Goal: Find specific page/section: Find specific page/section

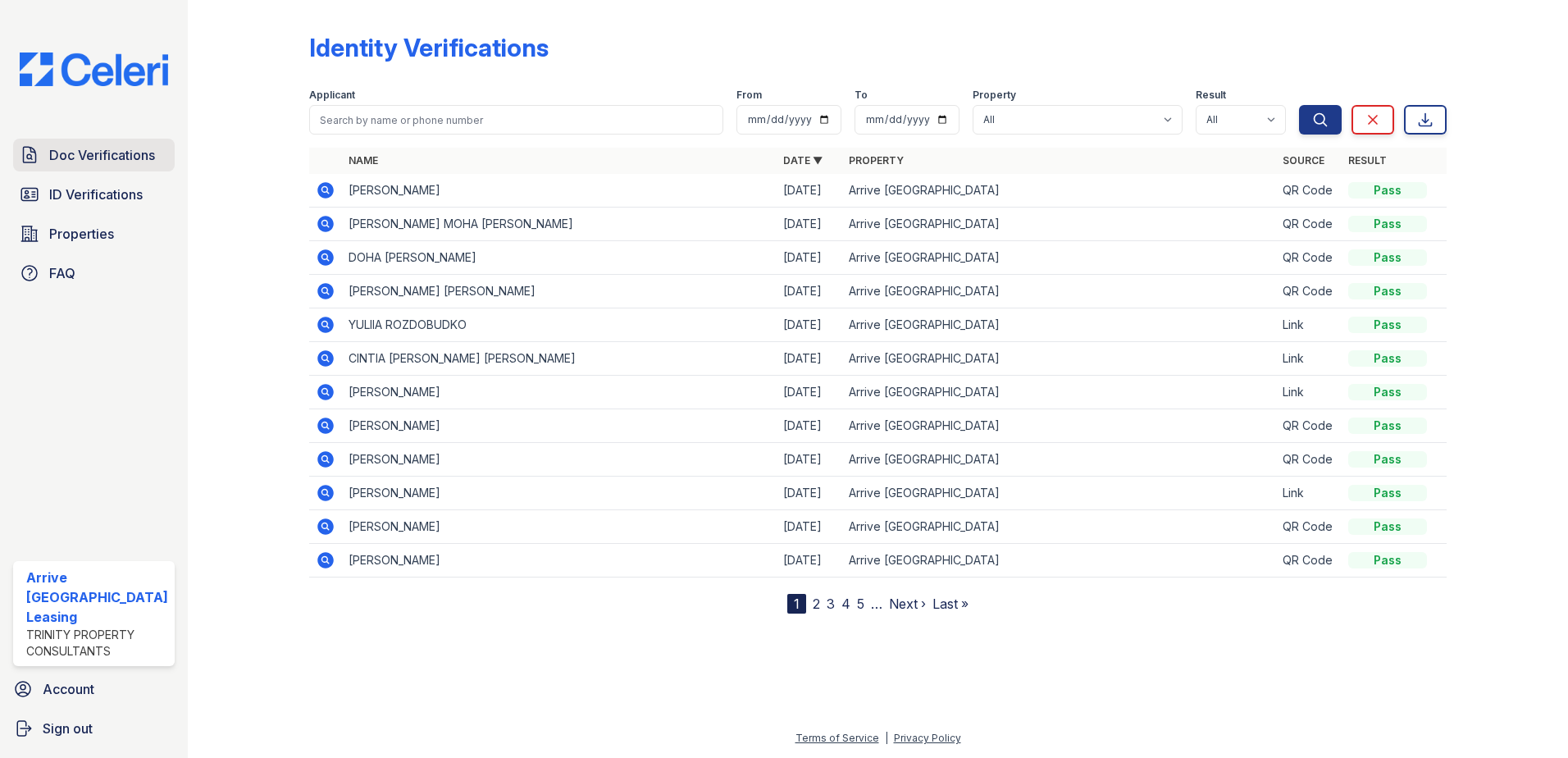
click at [83, 160] on span "Doc Verifications" at bounding box center [103, 156] width 106 height 20
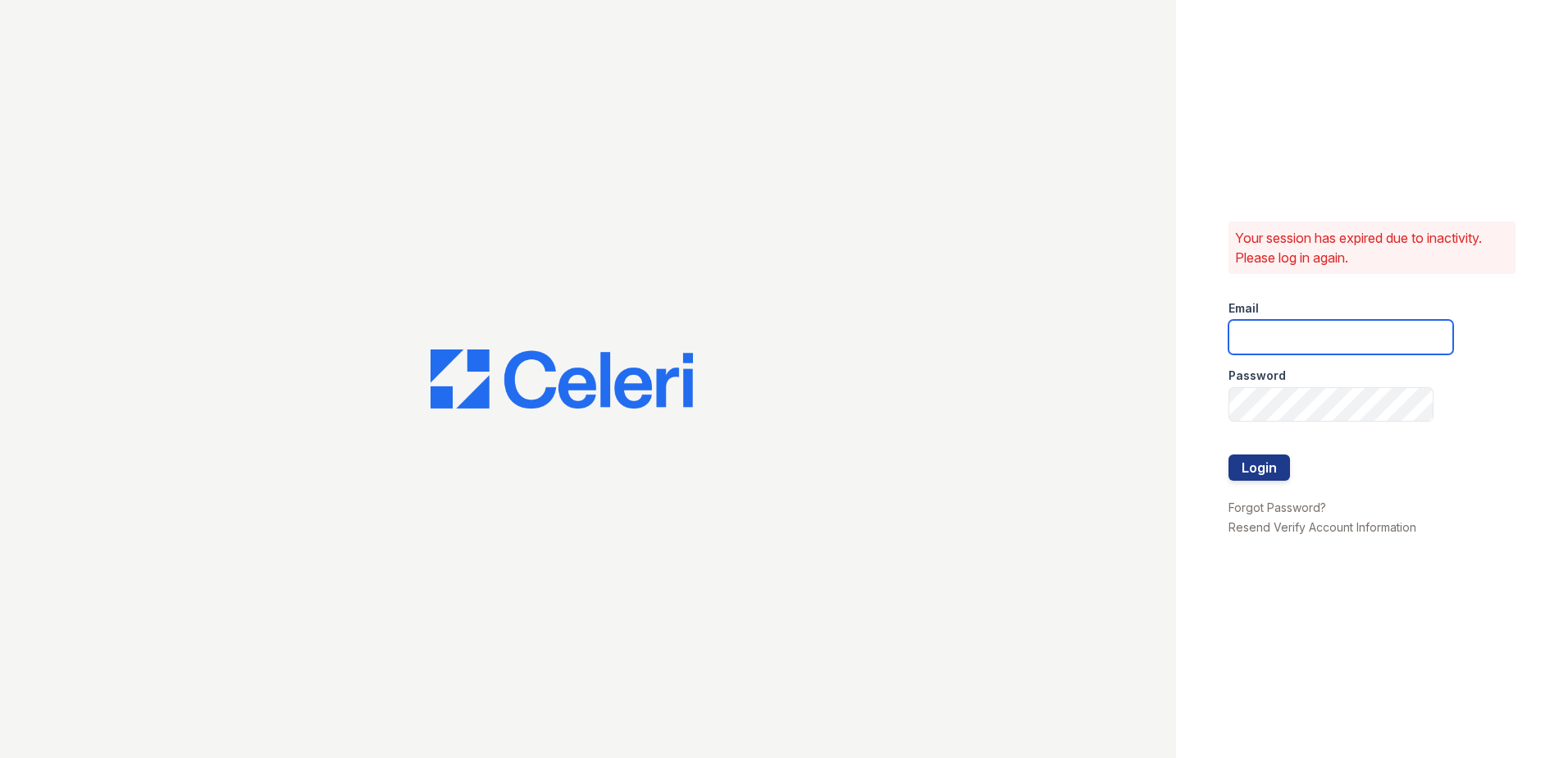
type input "[EMAIL_ADDRESS][DOMAIN_NAME]"
click at [1266, 470] on button "Login" at bounding box center [1259, 467] width 61 height 27
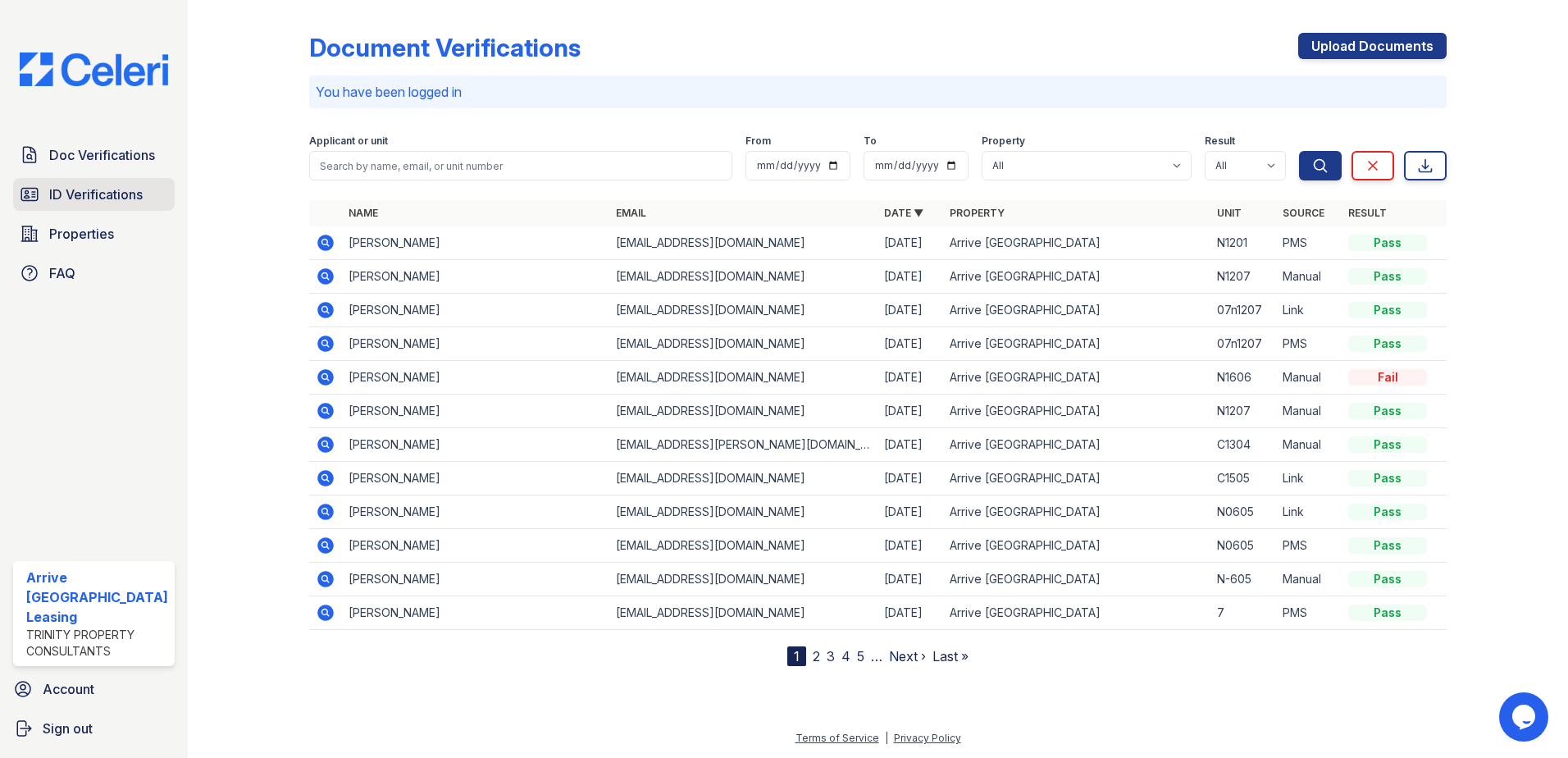
click at [110, 198] on span "ID Verifications" at bounding box center [96, 195] width 93 height 20
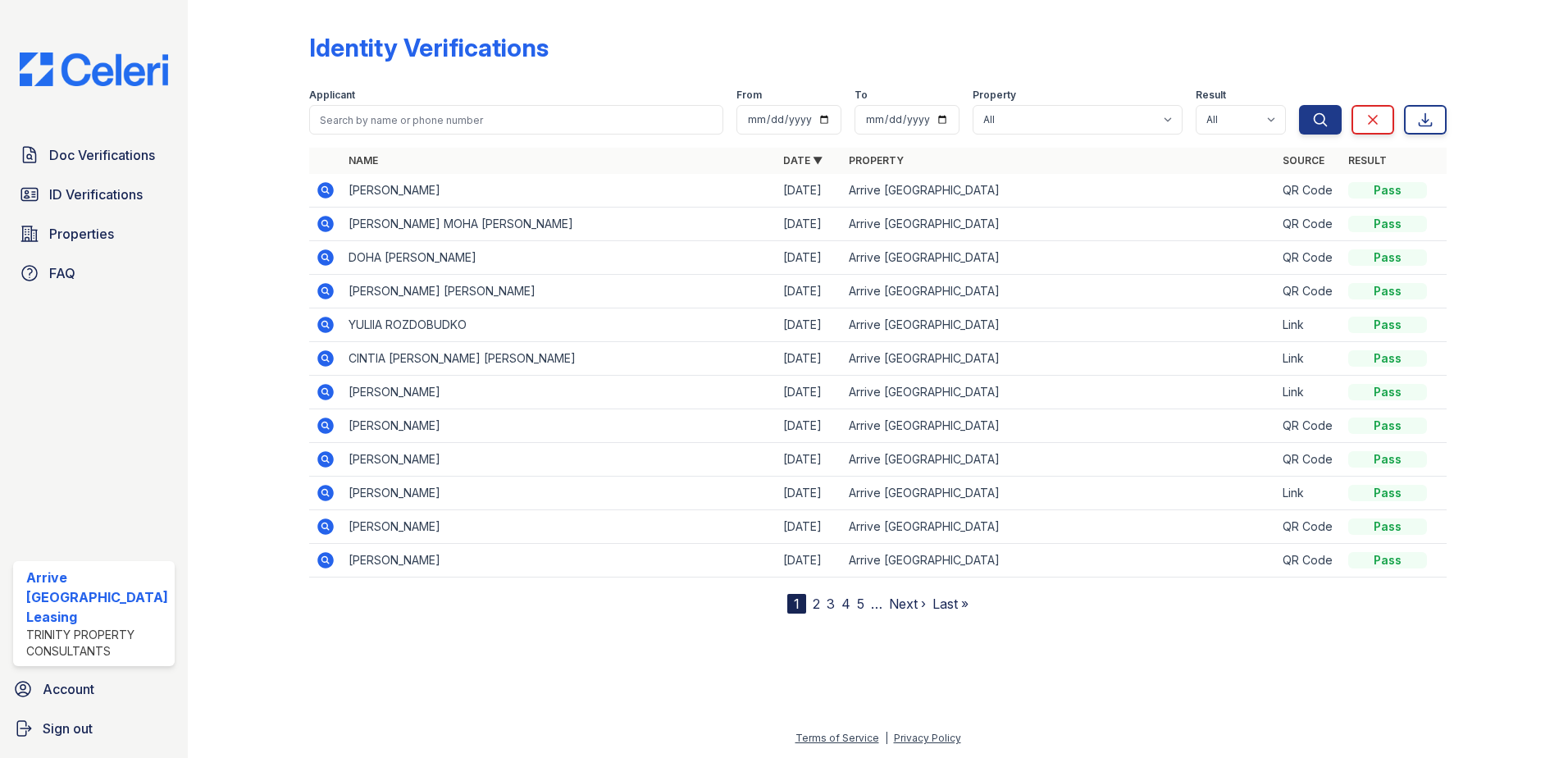
click at [816, 605] on link "2" at bounding box center [816, 604] width 7 height 16
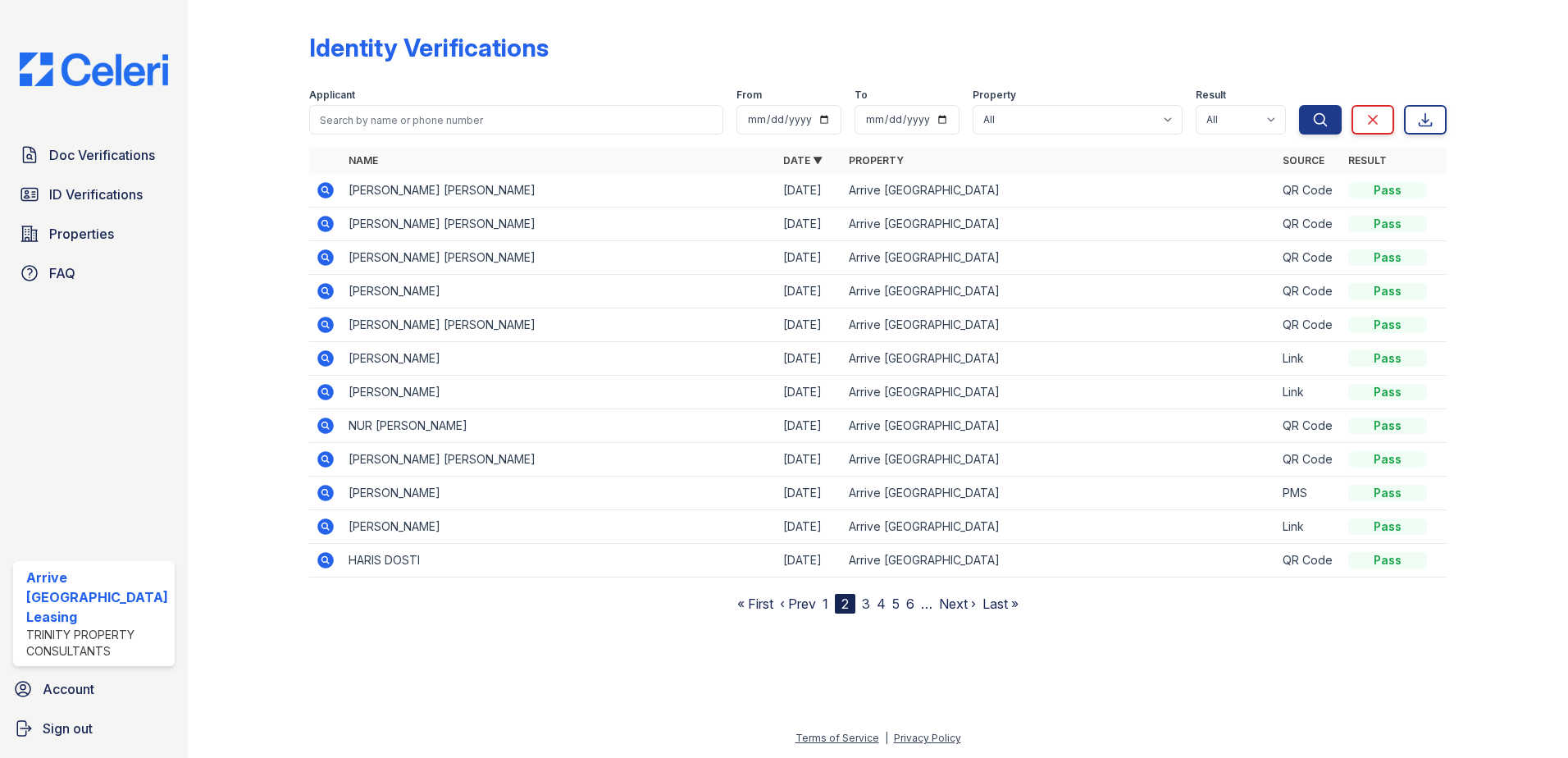
click at [867, 604] on link "3" at bounding box center [866, 604] width 8 height 16
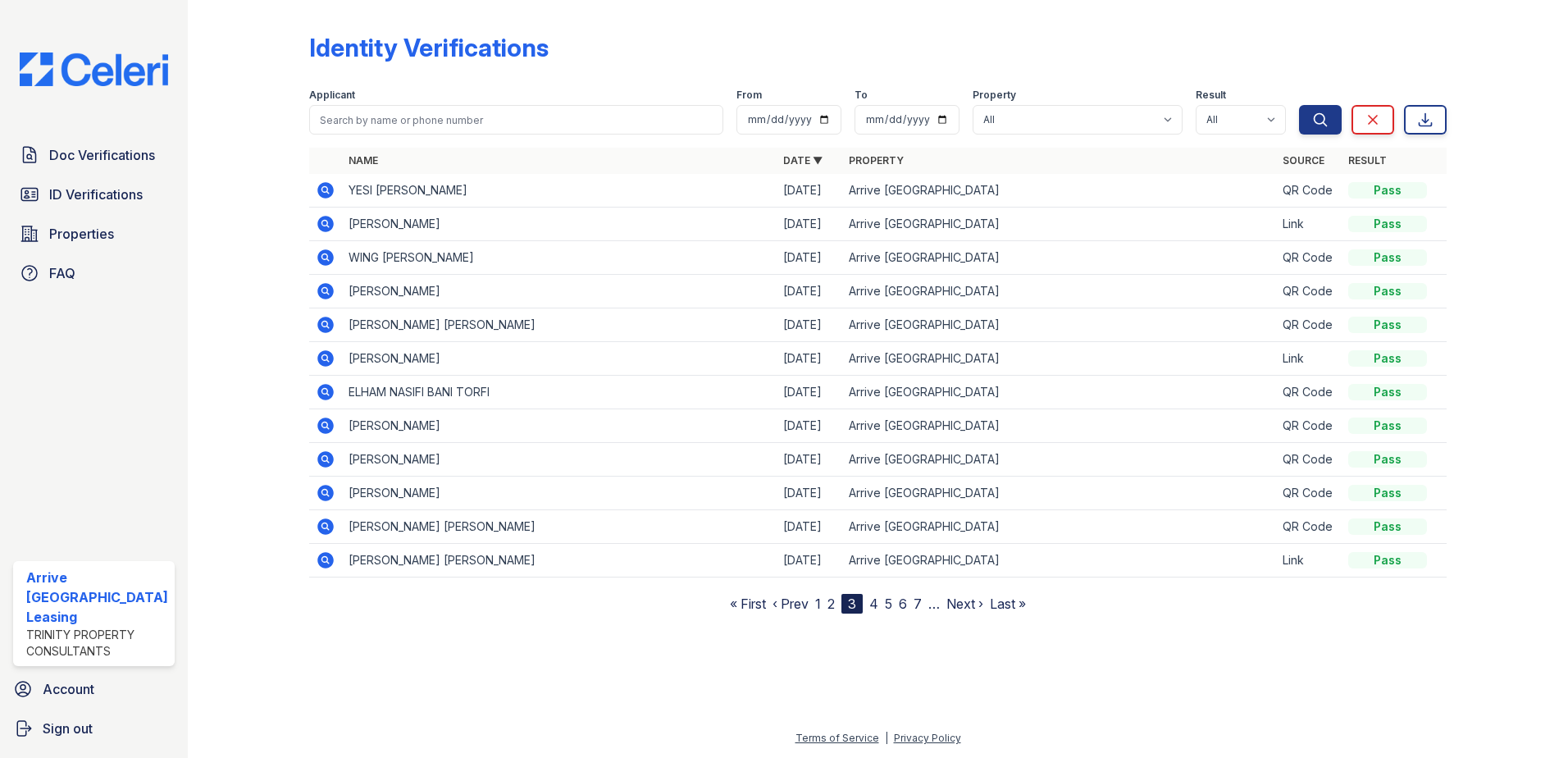
click at [873, 607] on link "4" at bounding box center [874, 604] width 9 height 16
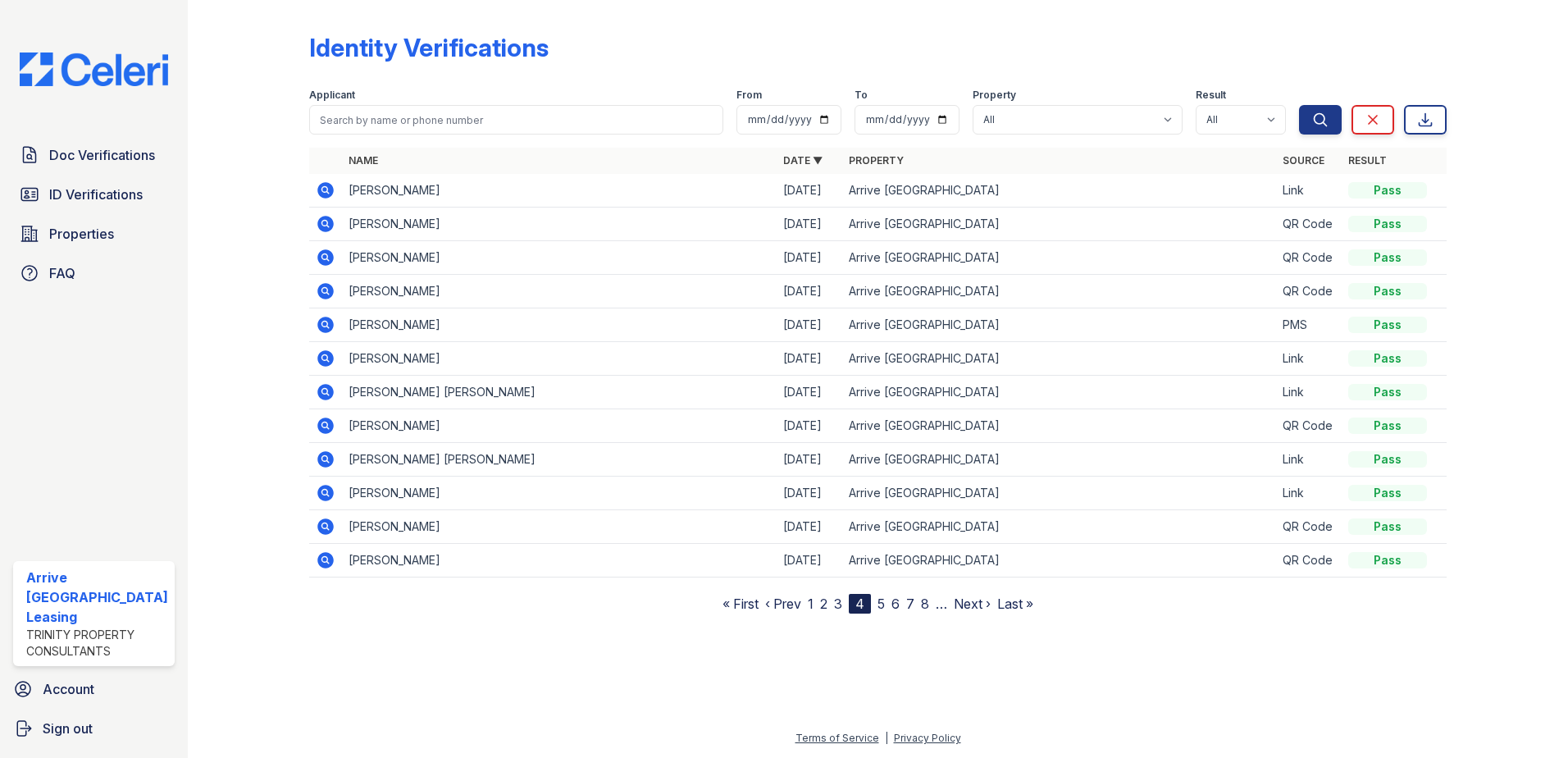
click at [884, 605] on link "5" at bounding box center [881, 604] width 7 height 16
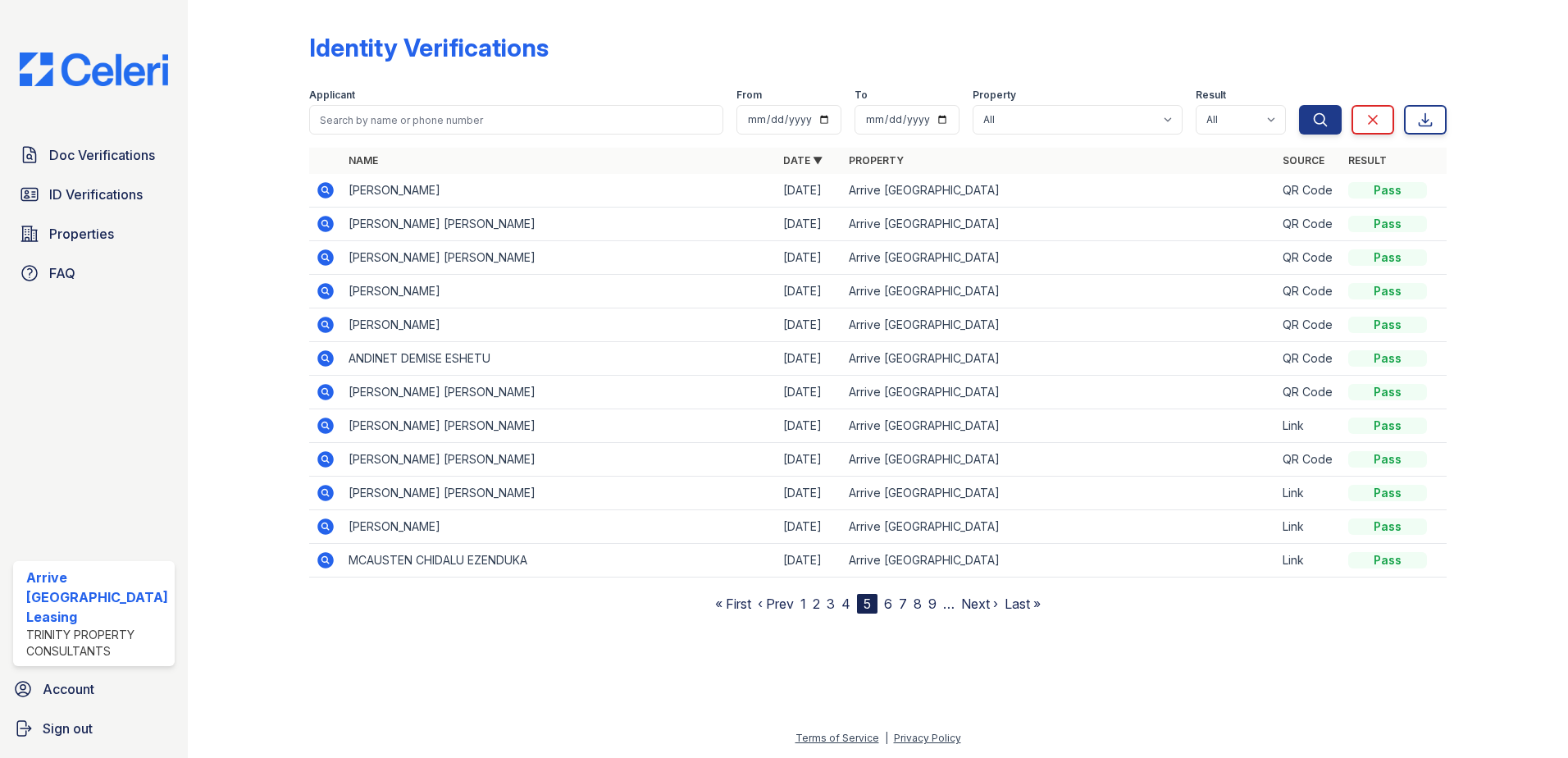
click at [888, 604] on link "6" at bounding box center [888, 604] width 8 height 16
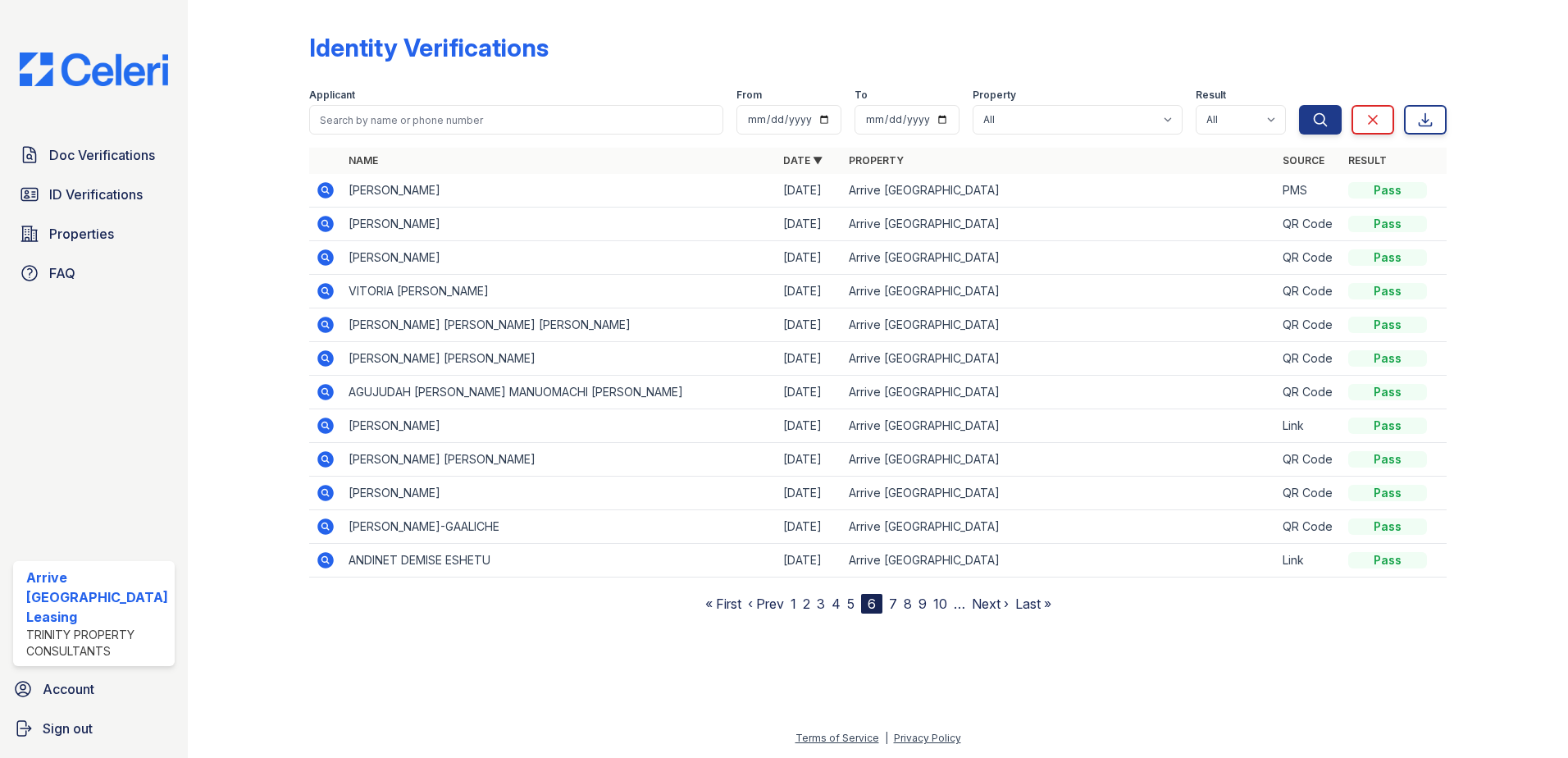
click at [893, 605] on link "7" at bounding box center [892, 604] width 8 height 16
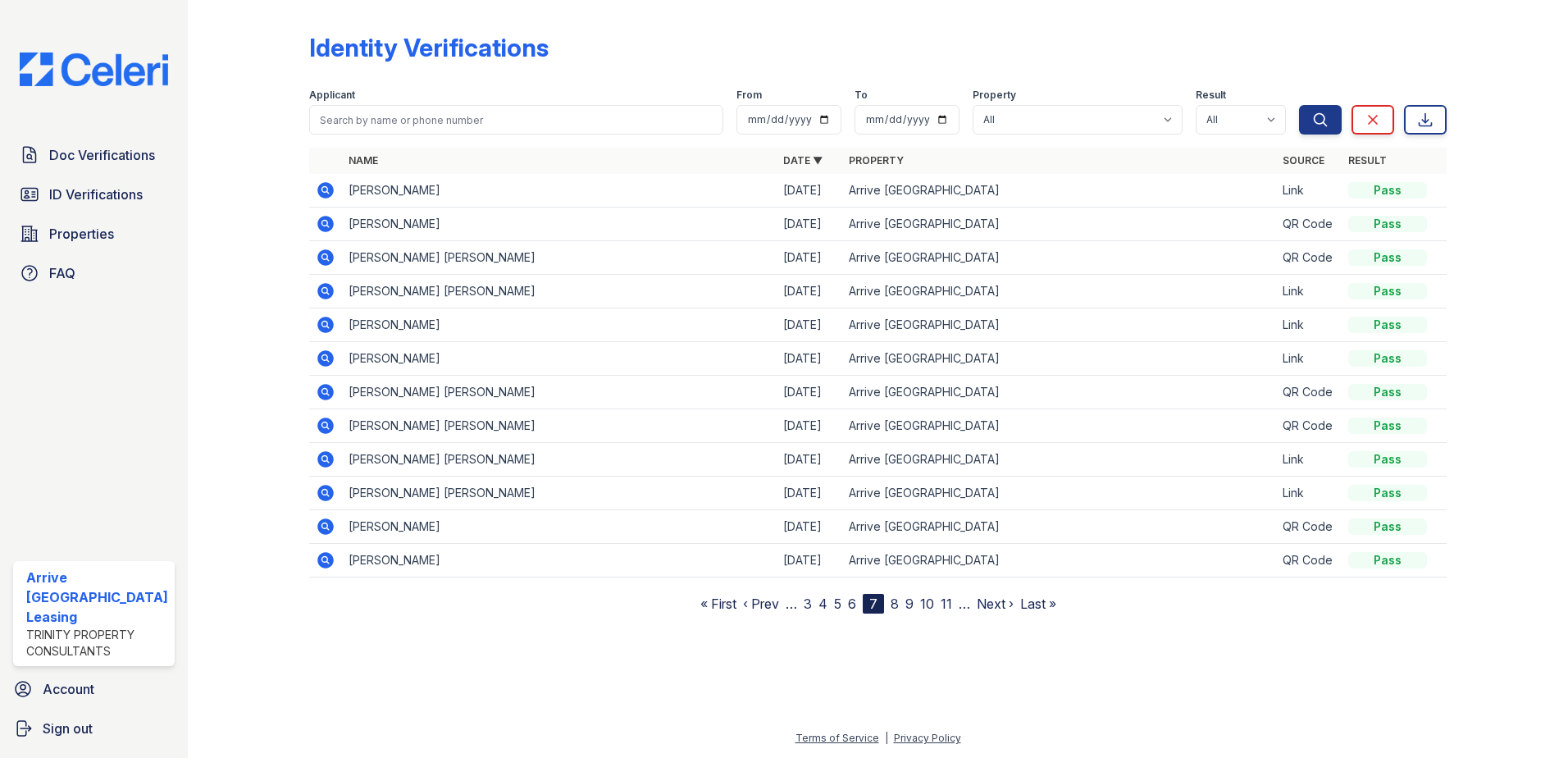
click at [893, 605] on link "8" at bounding box center [894, 604] width 8 height 16
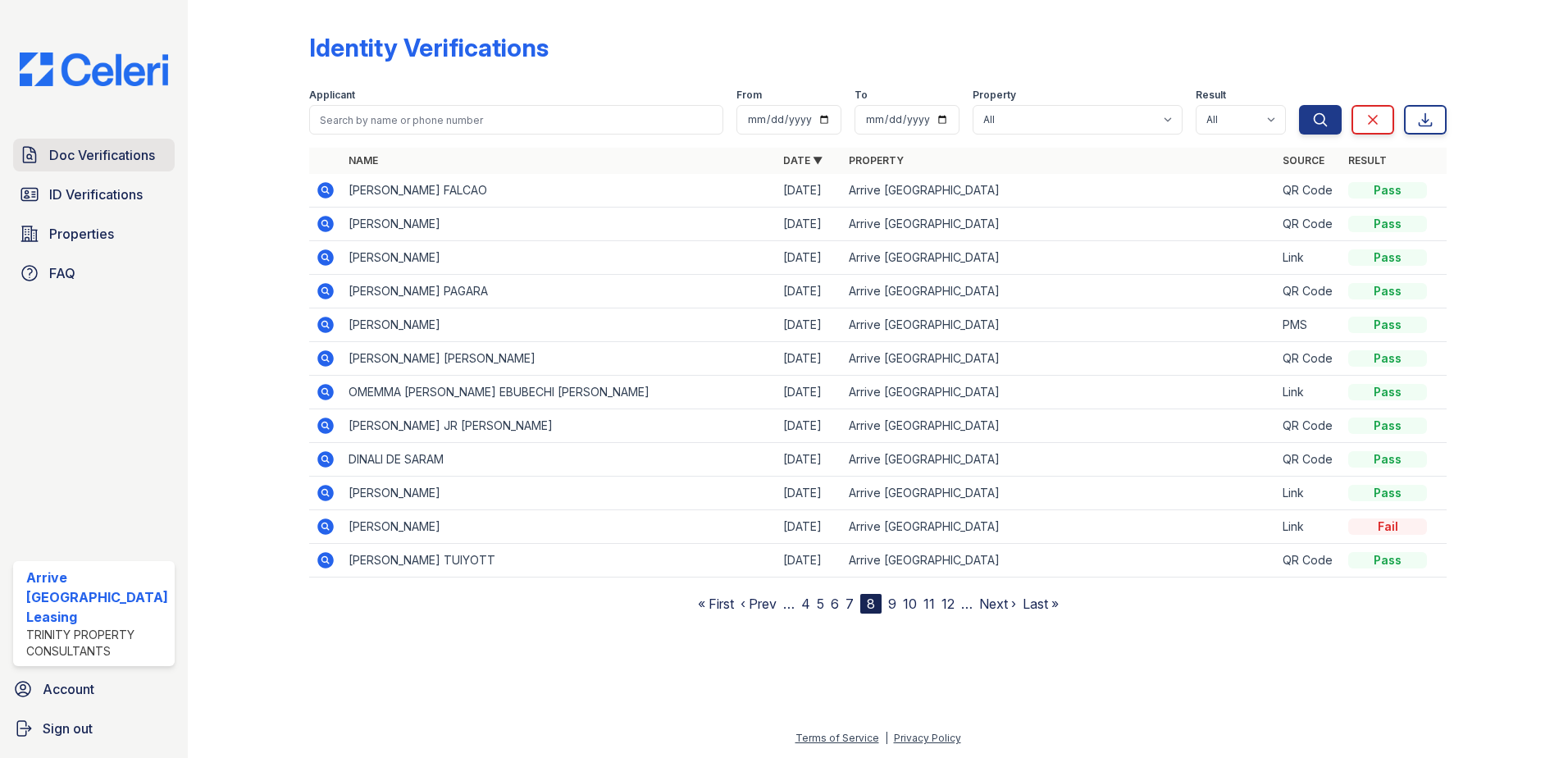
click at [117, 157] on span "Doc Verifications" at bounding box center [103, 156] width 106 height 20
